Goal: Navigation & Orientation: Find specific page/section

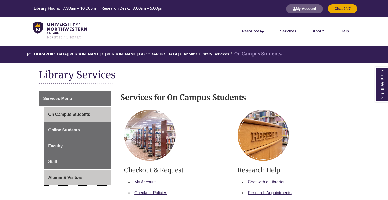
click at [69, 178] on link "Alumni & Visitors" at bounding box center [77, 177] width 67 height 15
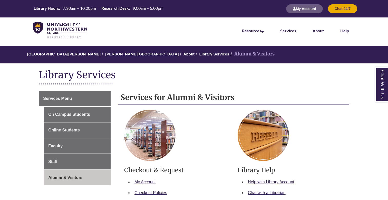
click at [111, 52] on link "[PERSON_NAME][GEOGRAPHIC_DATA]" at bounding box center [141, 54] width 73 height 4
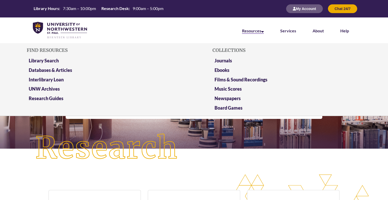
click at [256, 31] on link "Resources" at bounding box center [253, 31] width 22 height 6
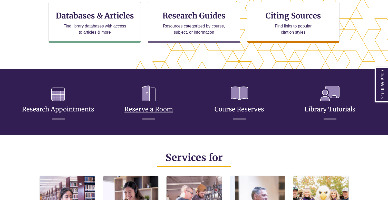
scroll to position [191, 0]
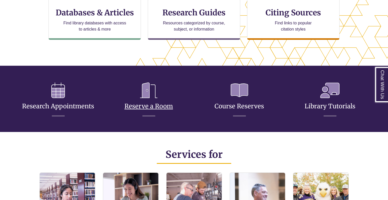
click at [148, 96] on icon at bounding box center [149, 91] width 26 height 24
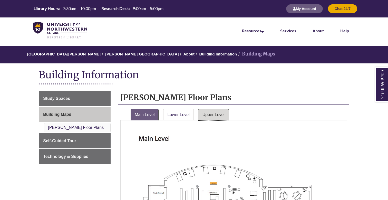
click at [214, 114] on link "Upper Level" at bounding box center [214, 114] width 30 height 11
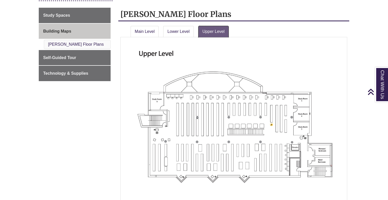
scroll to position [85, 0]
